Goal: Transaction & Acquisition: Purchase product/service

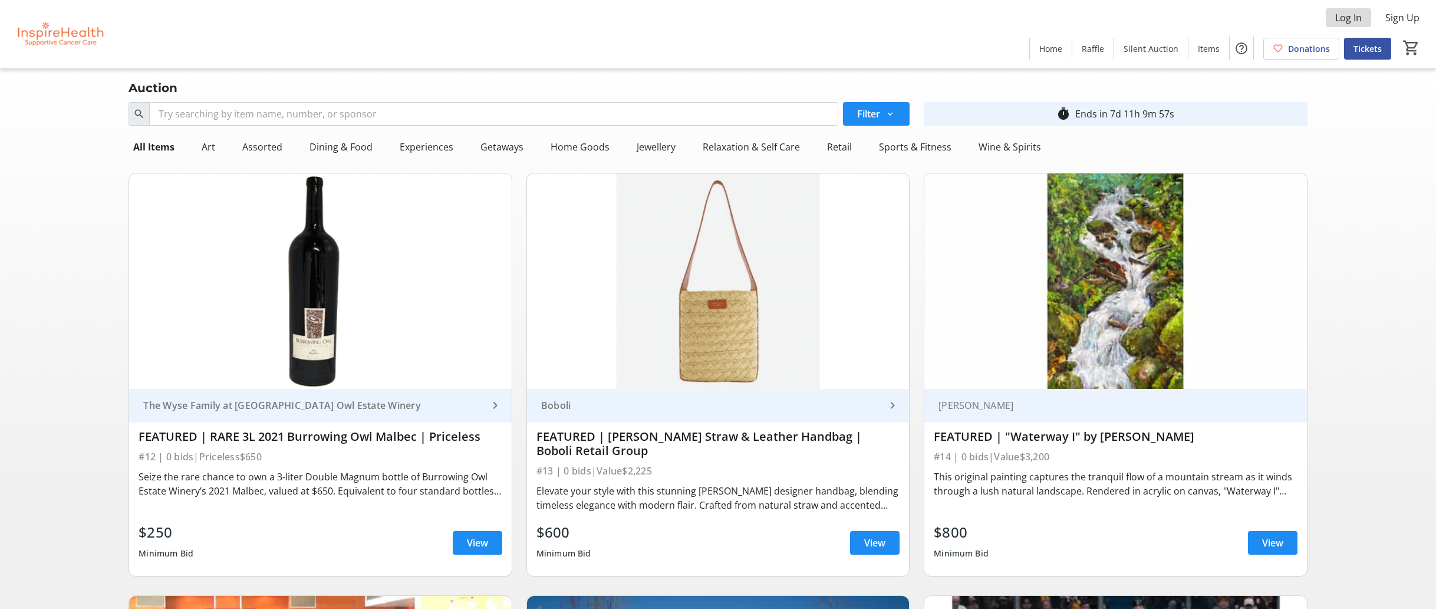
click at [1337, 19] on span "Log In" at bounding box center [1349, 18] width 27 height 14
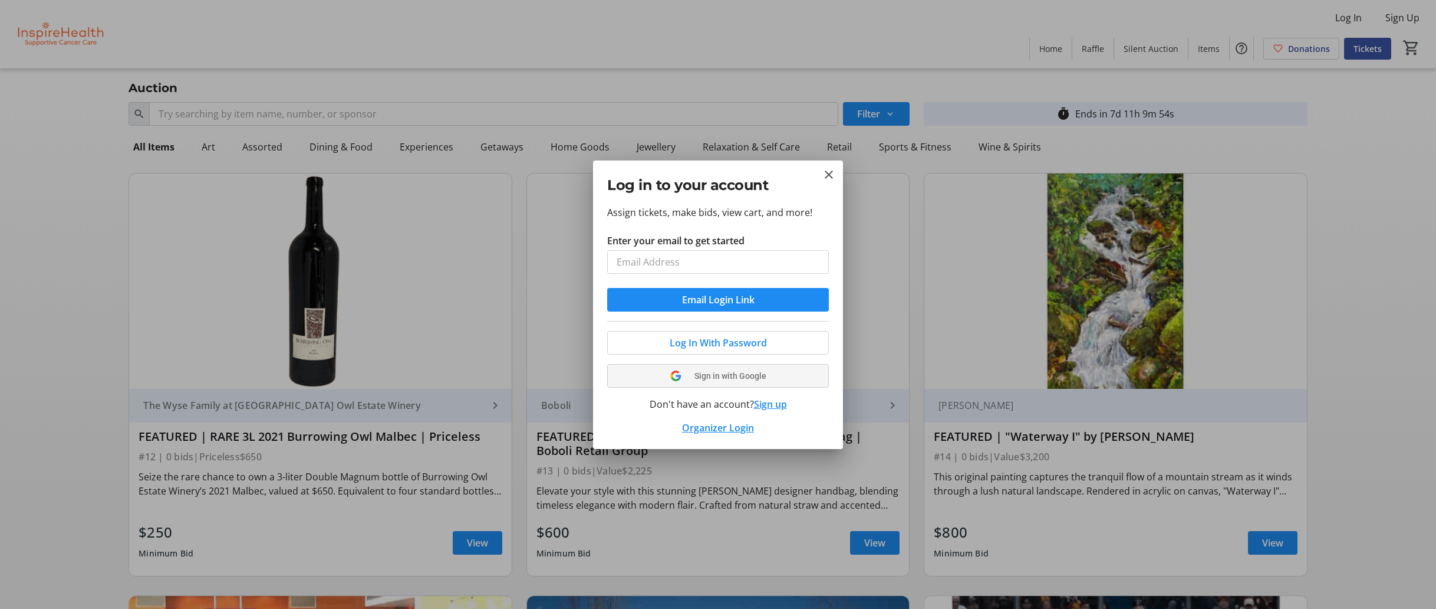
click at [701, 374] on button "Sign in with Google" at bounding box center [718, 376] width 222 height 24
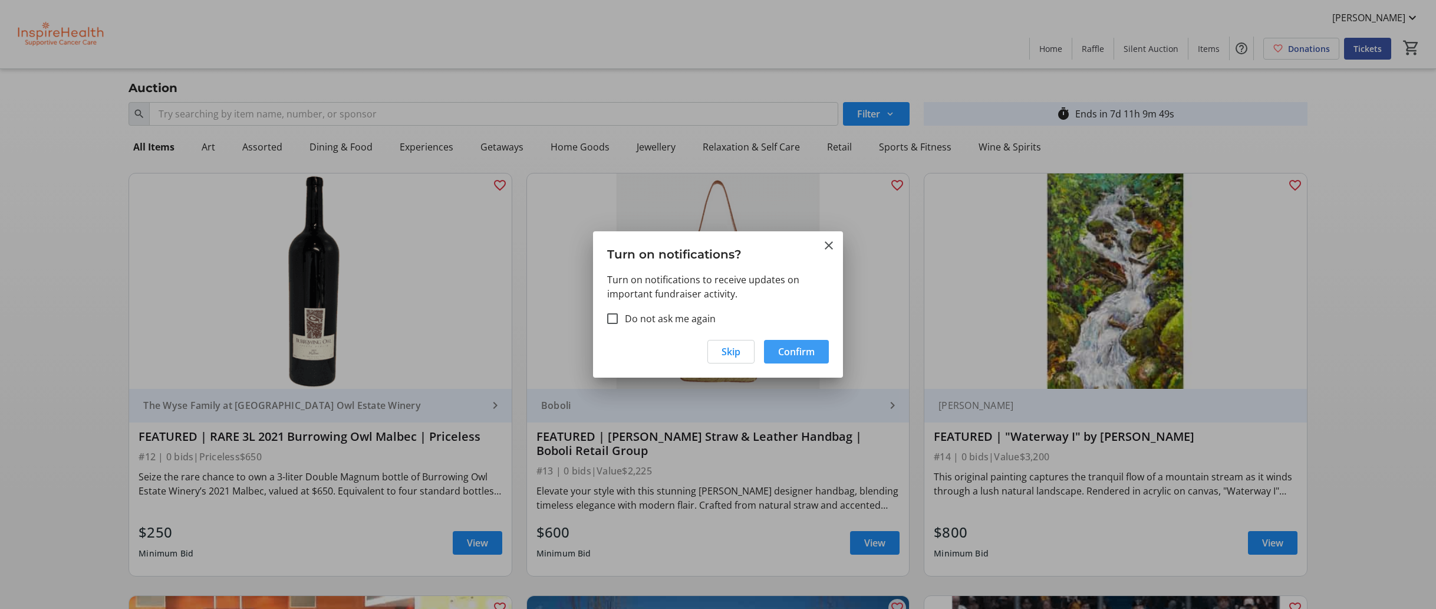
click at [793, 351] on span "Confirm" at bounding box center [796, 351] width 37 height 14
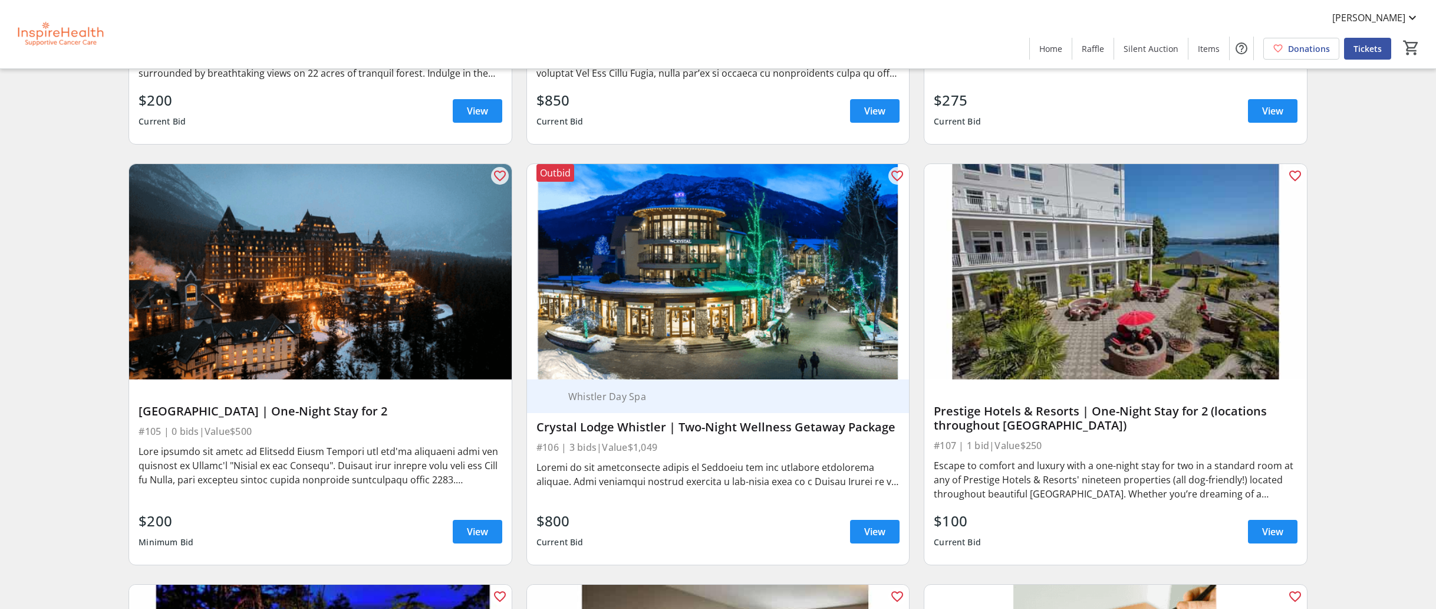
scroll to position [1699, 0]
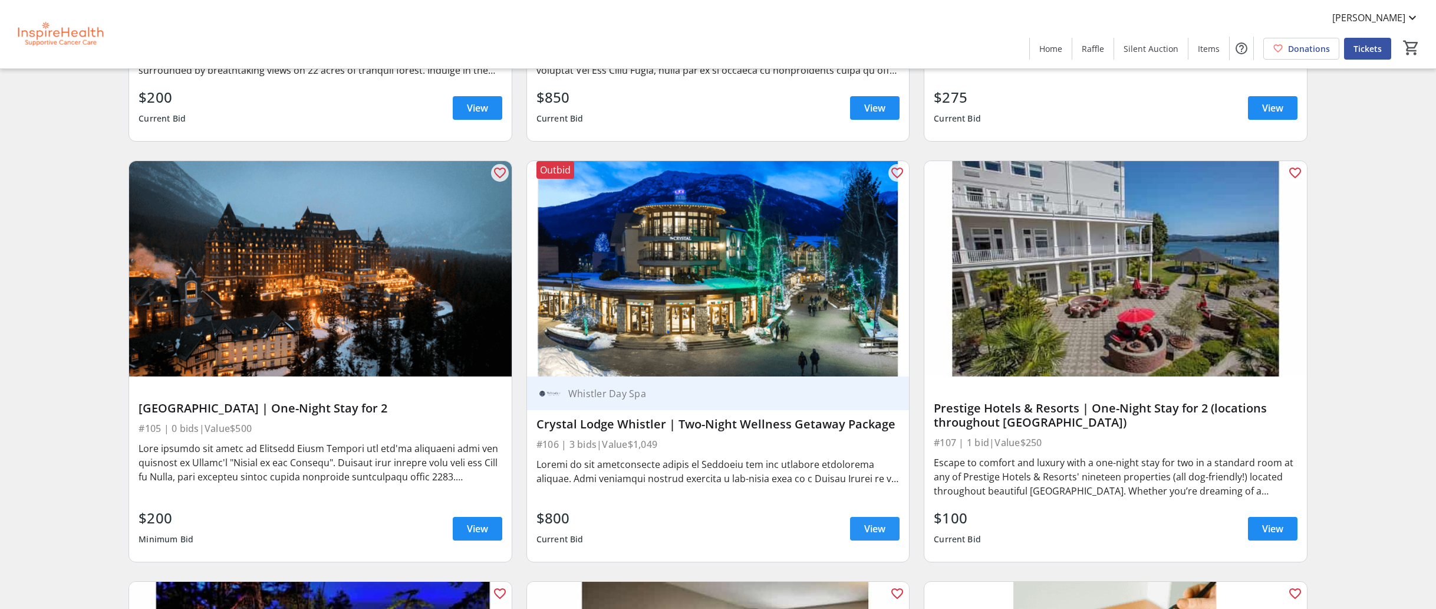
click at [873, 526] on span "View" at bounding box center [874, 528] width 21 height 14
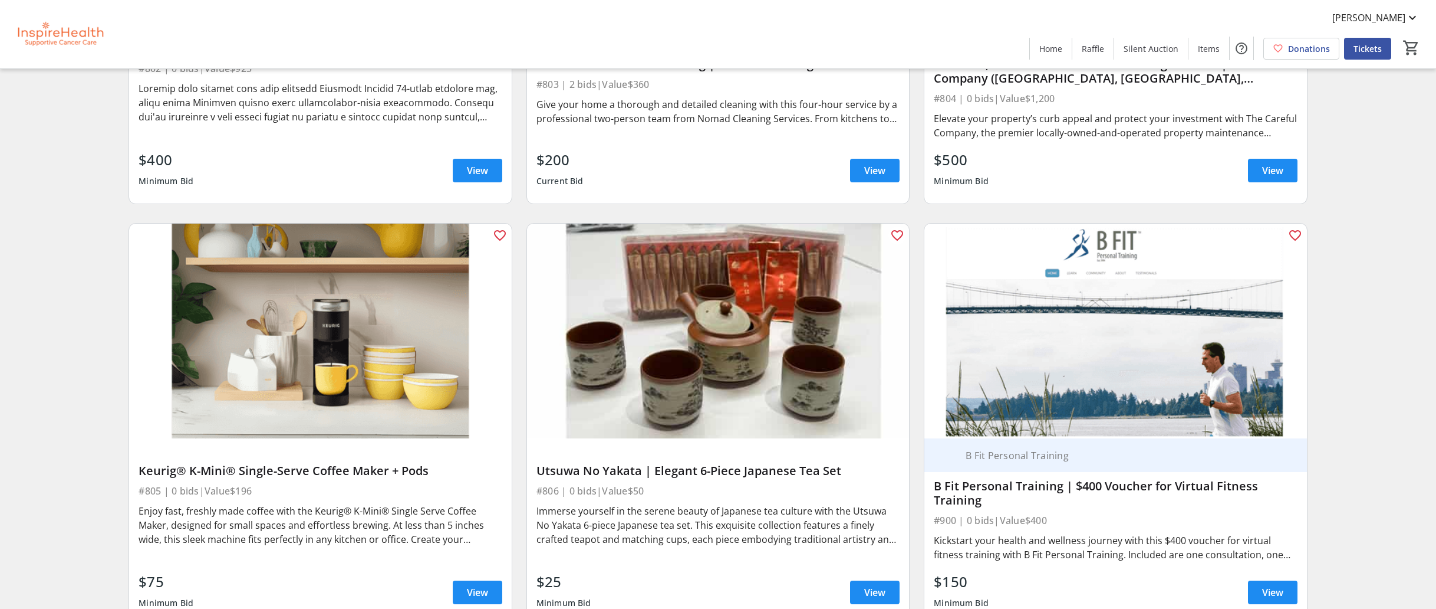
scroll to position [15460, 0]
click at [1274, 584] on span "View" at bounding box center [1272, 591] width 21 height 14
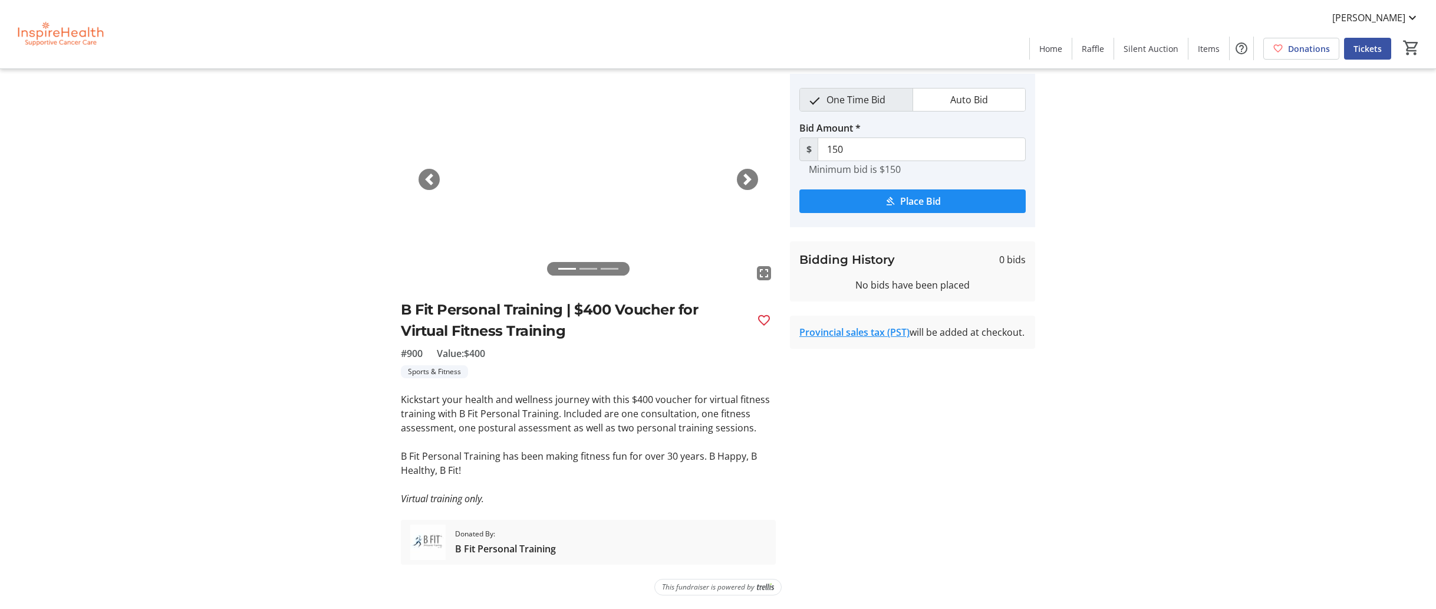
scroll to position [38, 0]
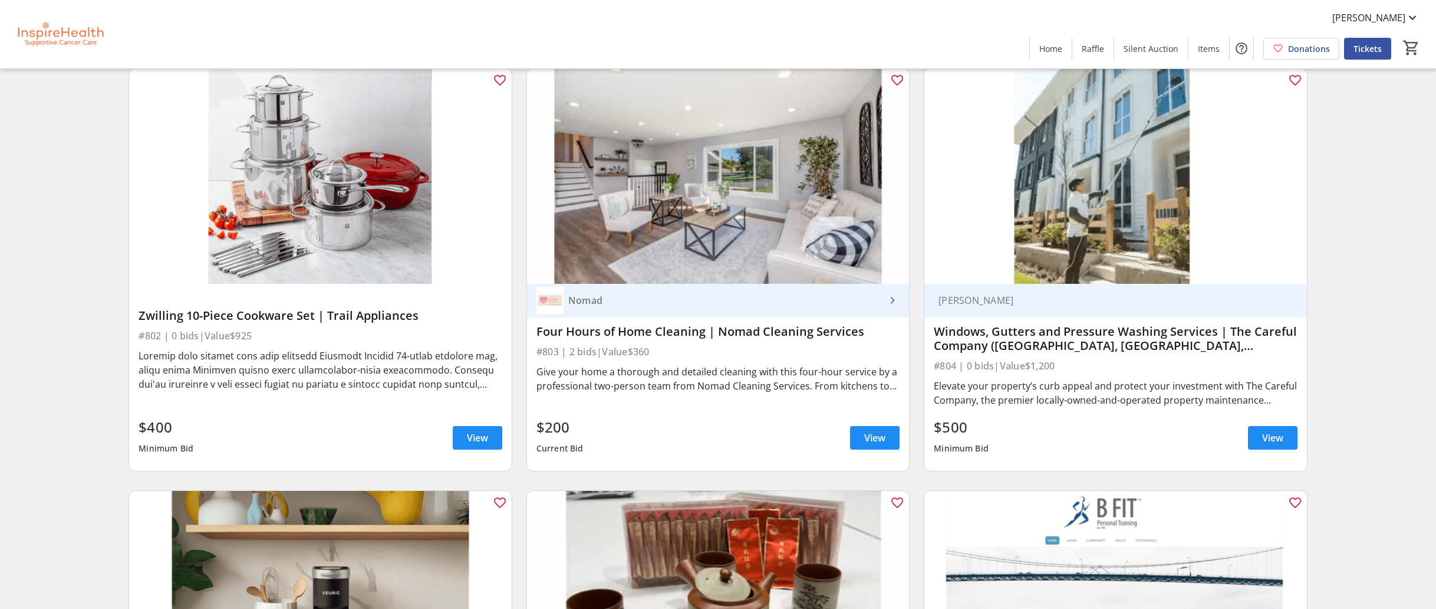
scroll to position [15240, 0]
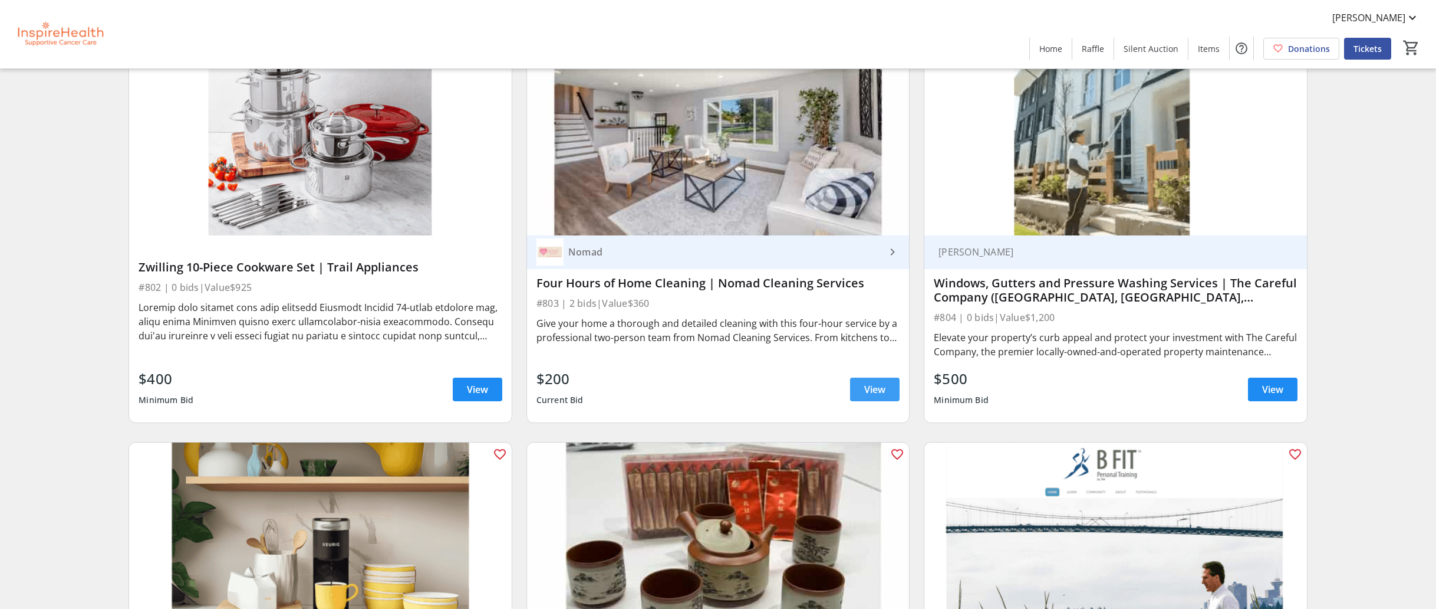
click at [873, 382] on span "View" at bounding box center [874, 389] width 21 height 14
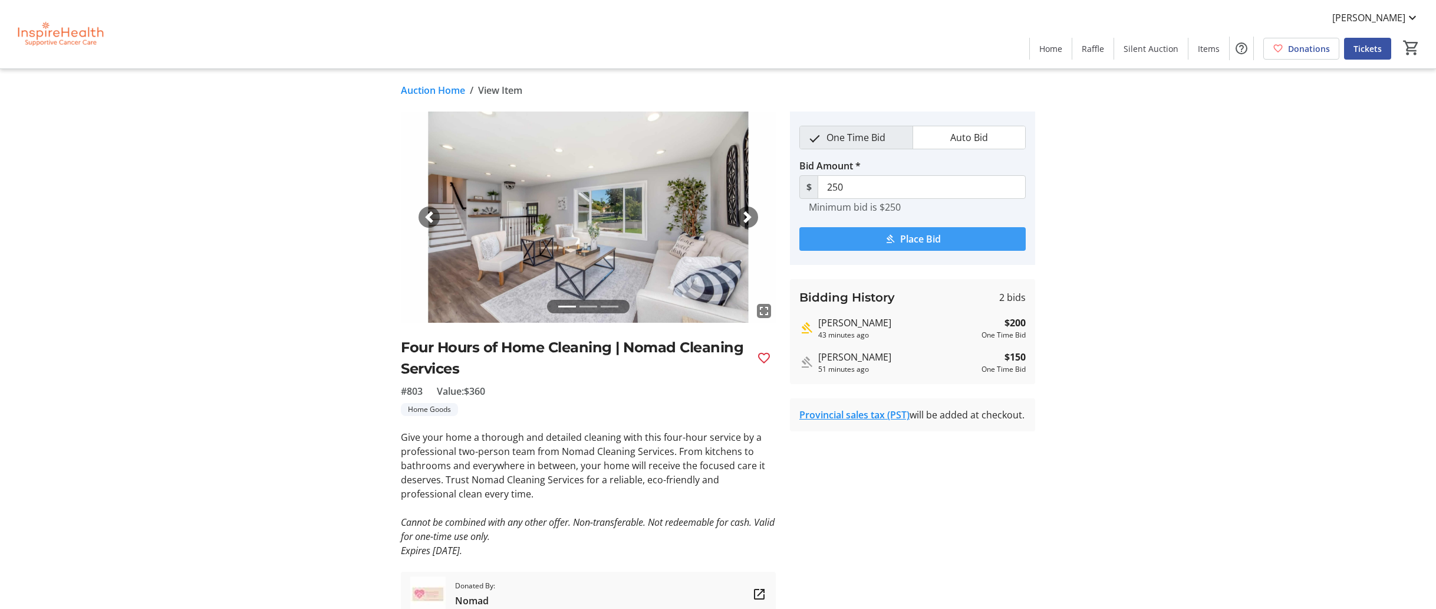
click at [907, 238] on span "Place Bid" at bounding box center [920, 239] width 41 height 14
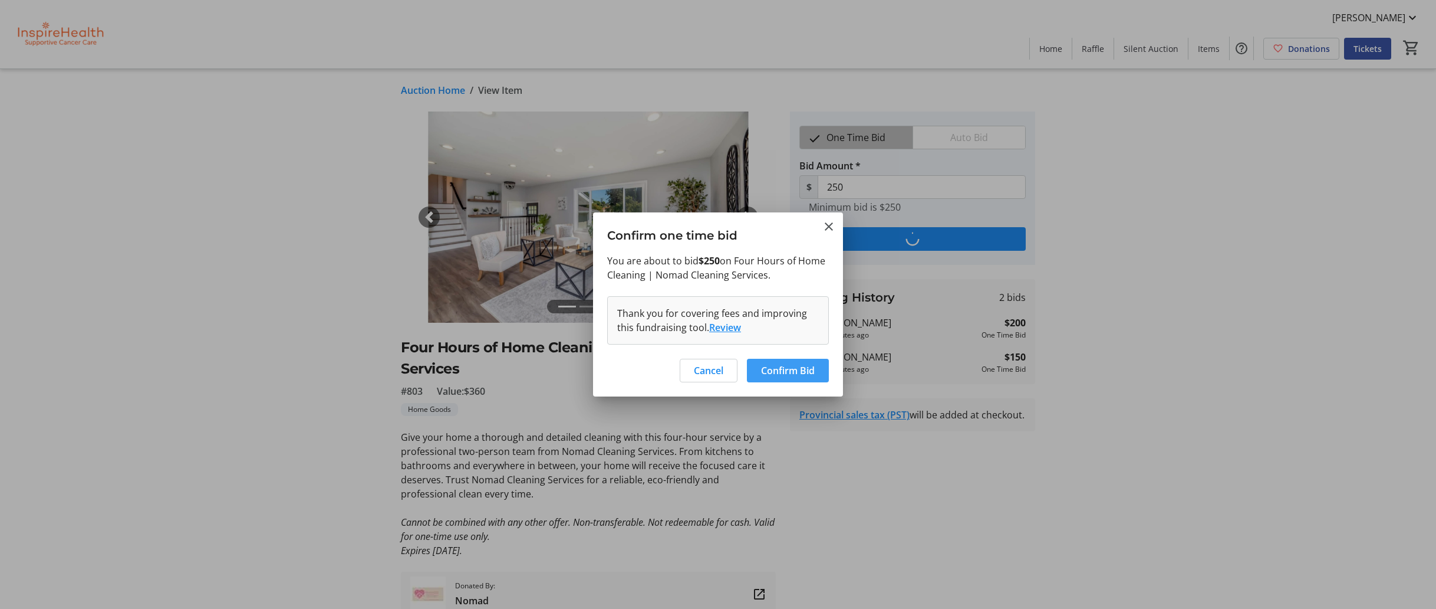
click at [788, 371] on span "Confirm Bid" at bounding box center [788, 370] width 54 height 14
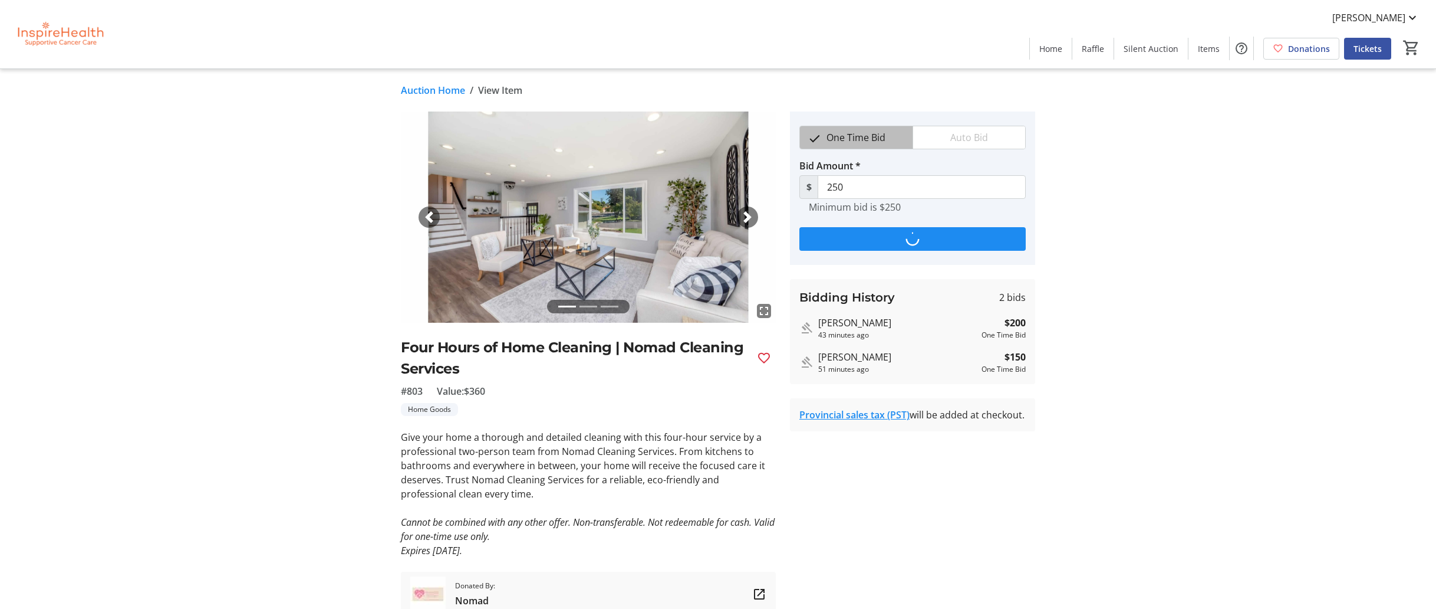
type input "300"
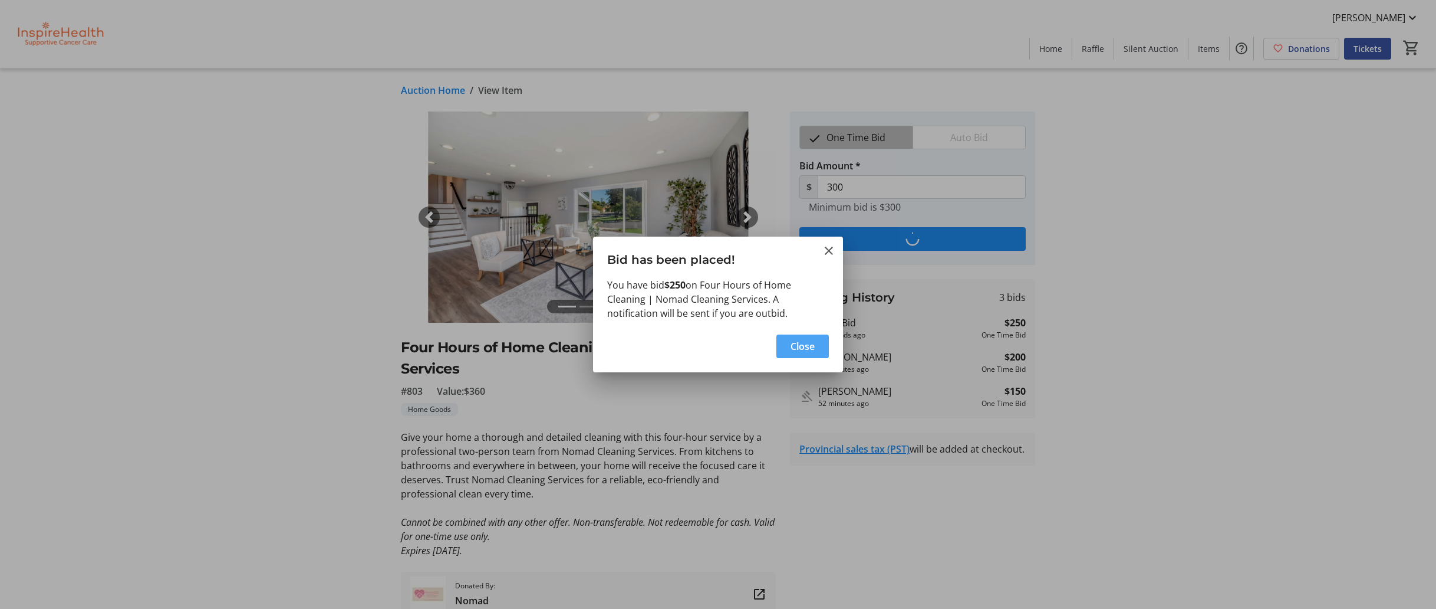
click at [793, 344] on span "Close" at bounding box center [803, 346] width 24 height 14
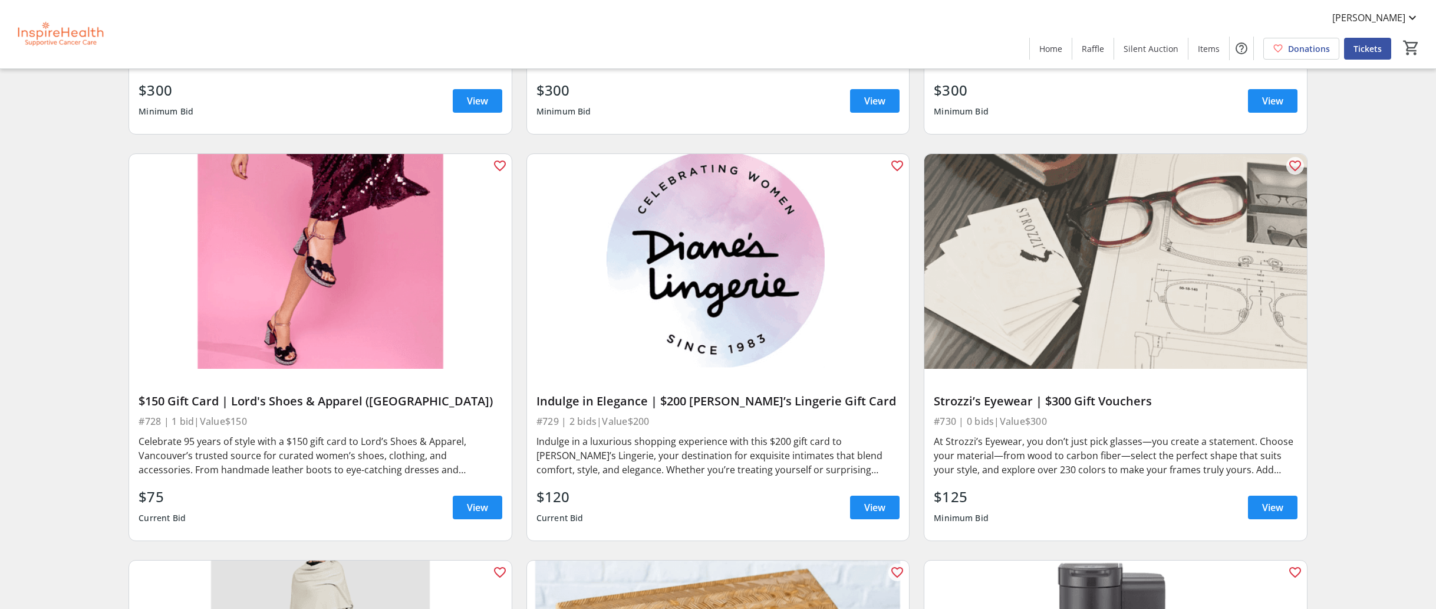
scroll to position [14307, 0]
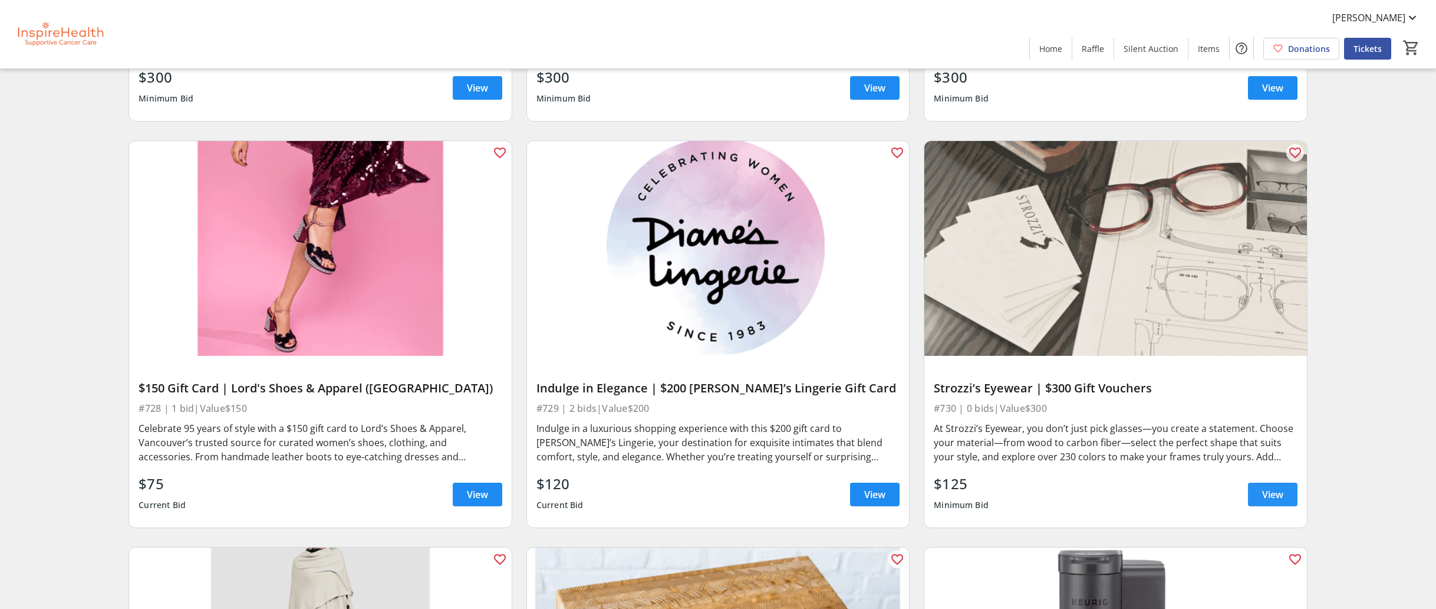
click at [1268, 487] on span "View" at bounding box center [1272, 494] width 21 height 14
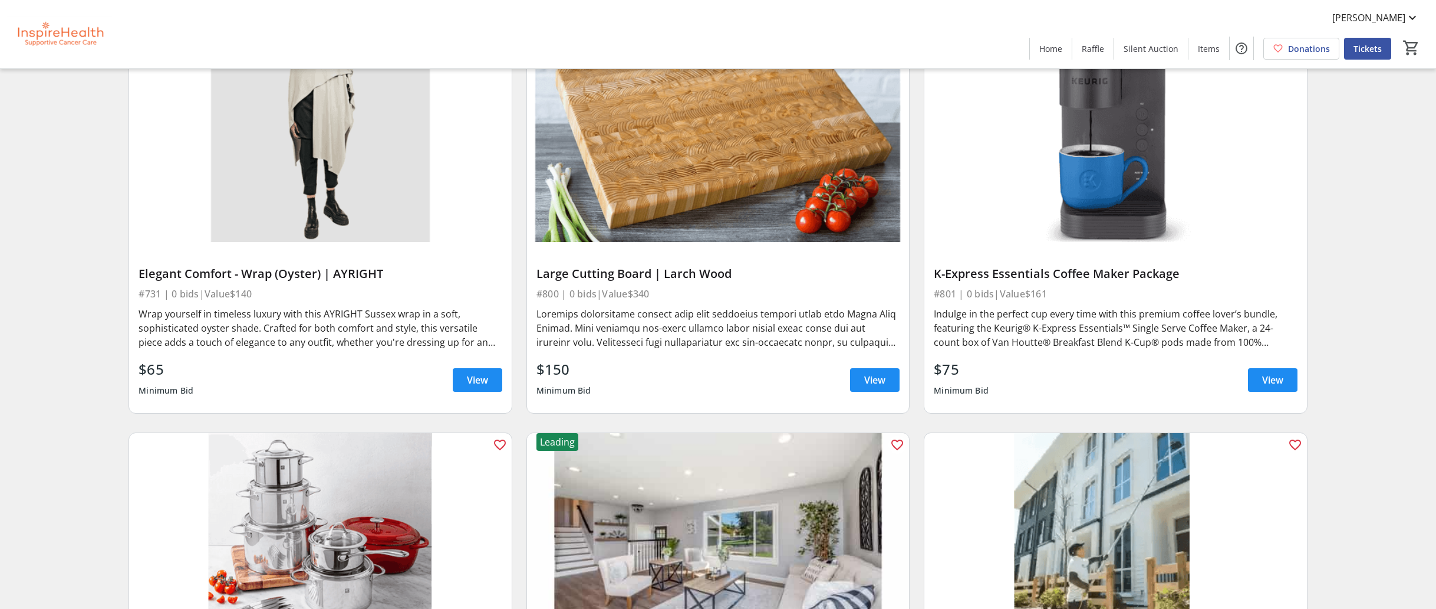
scroll to position [14667, 0]
